Goal: Task Accomplishment & Management: Manage account settings

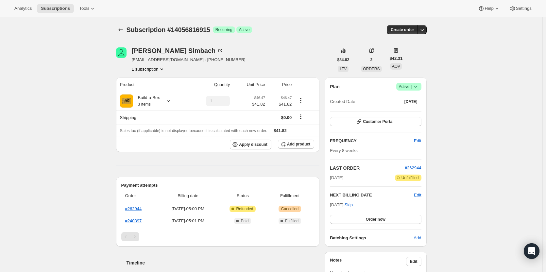
click at [412, 88] on span "Active |" at bounding box center [409, 86] width 20 height 7
click at [406, 111] on span "Cancel subscription" at bounding box center [410, 110] width 37 height 5
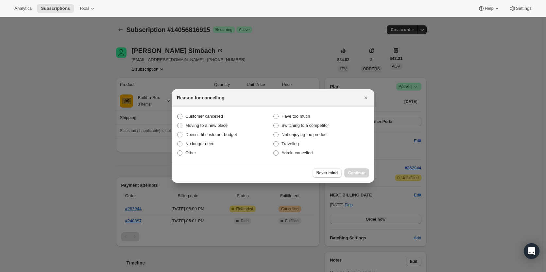
click at [208, 116] on span "Customer cancelled" at bounding box center [204, 116] width 38 height 5
click at [177, 114] on input "Customer cancelled" at bounding box center [177, 114] width 0 height 0
radio input "true"
click at [358, 174] on span "Continue" at bounding box center [356, 172] width 17 height 5
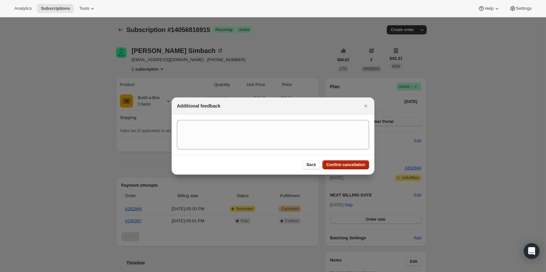
click at [356, 167] on span "Confirm cancellation" at bounding box center [345, 164] width 39 height 5
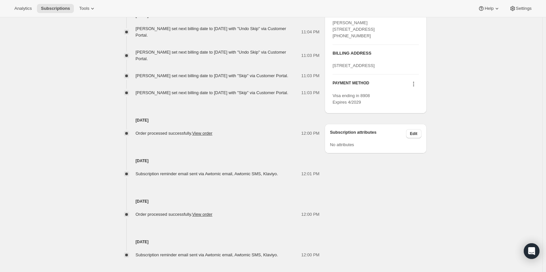
scroll to position [294, 0]
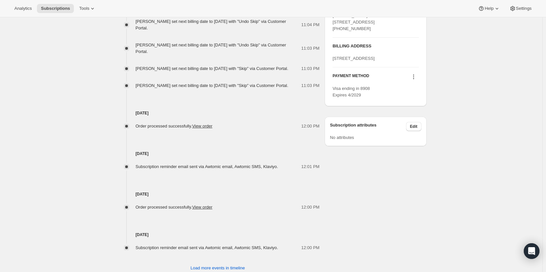
click at [415, 80] on icon at bounding box center [413, 77] width 7 height 7
click at [414, 116] on span "Send link to update card" at bounding box center [415, 115] width 46 height 5
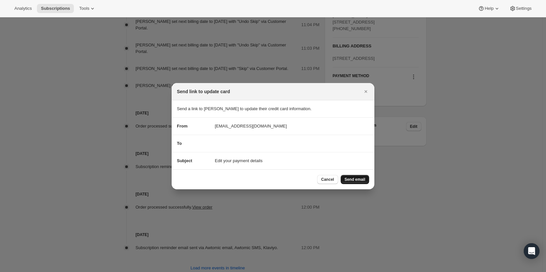
click at [355, 178] on span "Send email" at bounding box center [354, 179] width 21 height 5
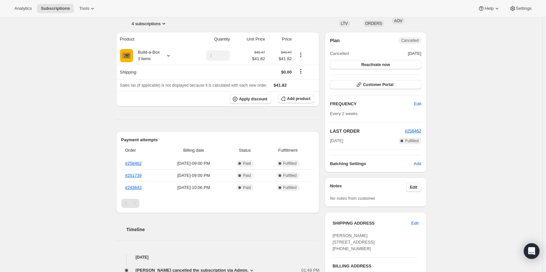
scroll to position [28, 0]
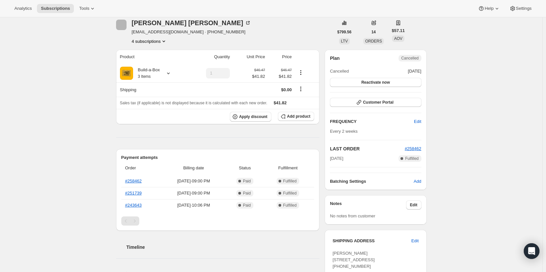
click at [159, 44] on button "4 subscriptions" at bounding box center [150, 41] width 36 height 7
click at [157, 54] on span "12910461203" at bounding box center [150, 53] width 45 height 7
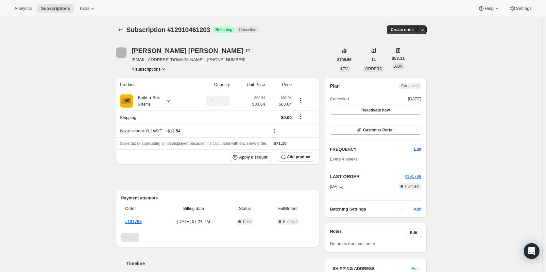
click at [154, 69] on button "4 subscriptions" at bounding box center [150, 69] width 36 height 7
click at [156, 93] on span "13436649747" at bounding box center [150, 92] width 45 height 7
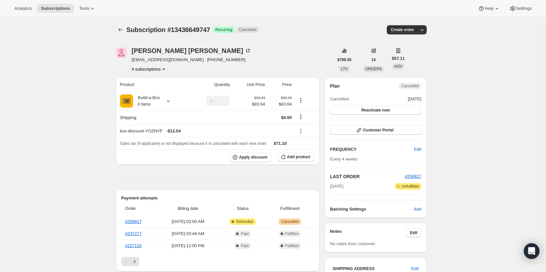
click at [151, 71] on button "4 subscriptions" at bounding box center [150, 69] width 36 height 7
click at [151, 103] on span "14684061971" at bounding box center [141, 103] width 26 height 5
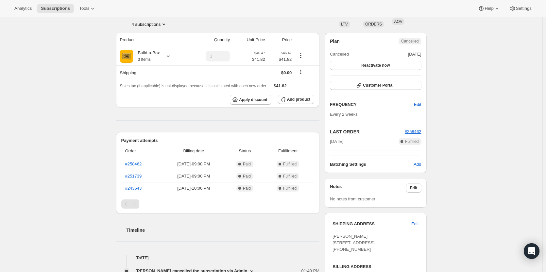
scroll to position [28, 0]
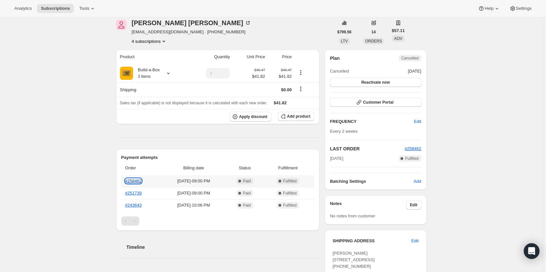
click at [137, 181] on link "#258462" at bounding box center [133, 180] width 17 height 5
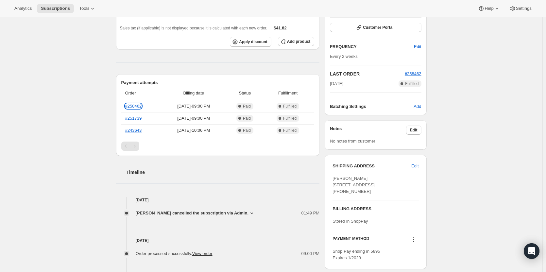
scroll to position [126, 0]
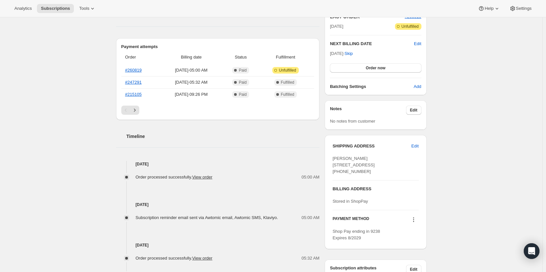
scroll to position [131, 0]
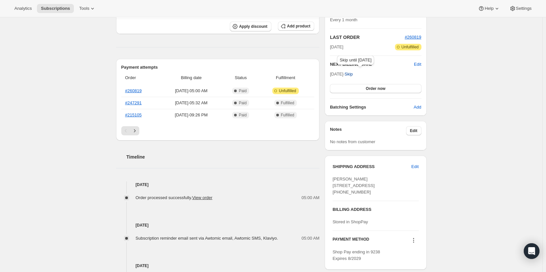
click at [353, 76] on span "Skip" at bounding box center [348, 74] width 8 height 7
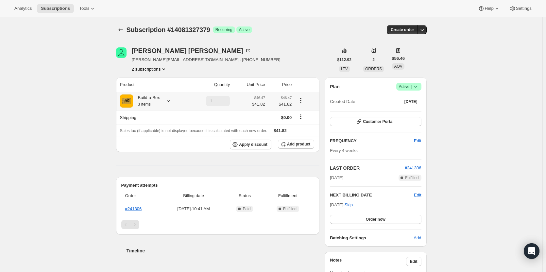
click at [163, 101] on div "Build-a-Box 3 Items" at bounding box center [153, 100] width 66 height 13
click at [164, 101] on div at bounding box center [166, 101] width 9 height 7
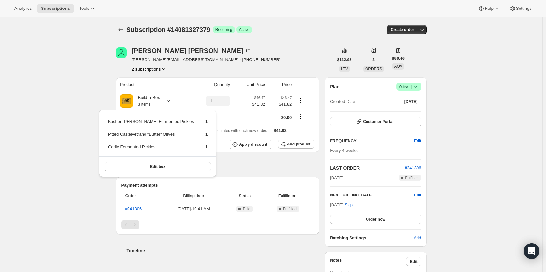
drag, startPoint x: 84, startPoint y: 95, endPoint x: 131, endPoint y: 81, distance: 49.3
click at [87, 93] on div "Subscription #14081327379. This page is ready Subscription #14081327379 Success…" at bounding box center [271, 262] width 542 height 490
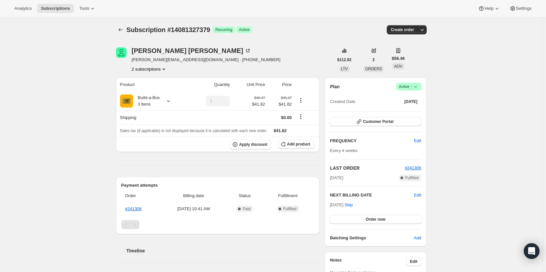
click at [155, 69] on button "2 subscriptions" at bounding box center [150, 69] width 36 height 7
click at [160, 83] on span "13853294867" at bounding box center [150, 81] width 45 height 7
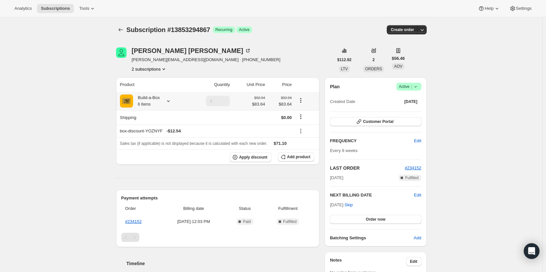
click at [169, 102] on icon at bounding box center [168, 101] width 3 height 2
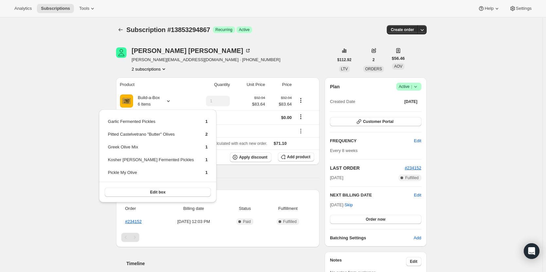
click at [64, 107] on div "Subscription #13853294867. This page is ready Subscription #13853294867 Success…" at bounding box center [271, 256] width 542 height 479
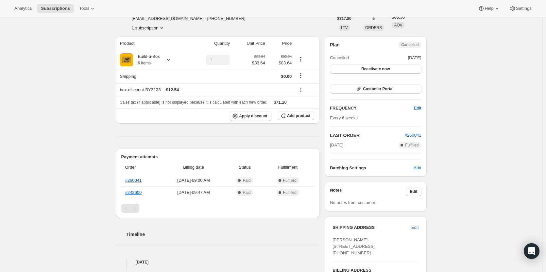
scroll to position [33, 0]
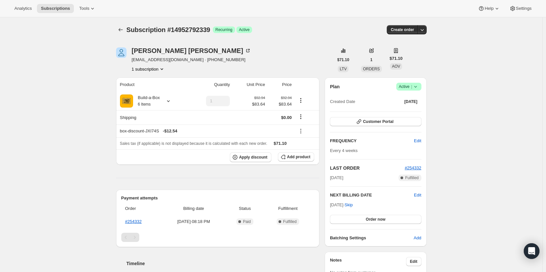
click at [403, 90] on span "Active |" at bounding box center [409, 86] width 20 height 7
click at [399, 115] on button "Cancel subscription" at bounding box center [410, 110] width 41 height 10
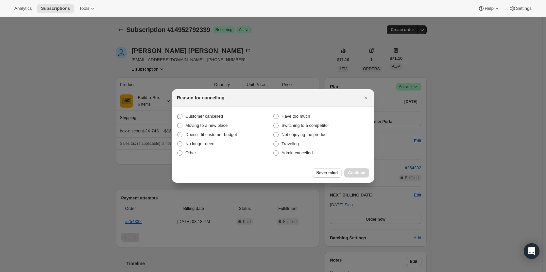
click at [196, 117] on span "Customer cancelled" at bounding box center [204, 116] width 38 height 5
click at [177, 114] on input "Customer cancelled" at bounding box center [177, 114] width 0 height 0
radio input "true"
click at [367, 174] on button "Continue" at bounding box center [356, 172] width 25 height 9
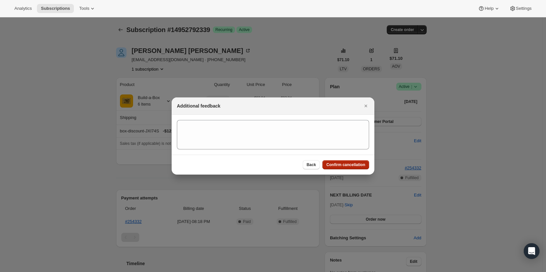
click at [355, 167] on button "Confirm cancellation" at bounding box center [345, 164] width 47 height 9
